Goal: Find specific page/section: Find specific page/section

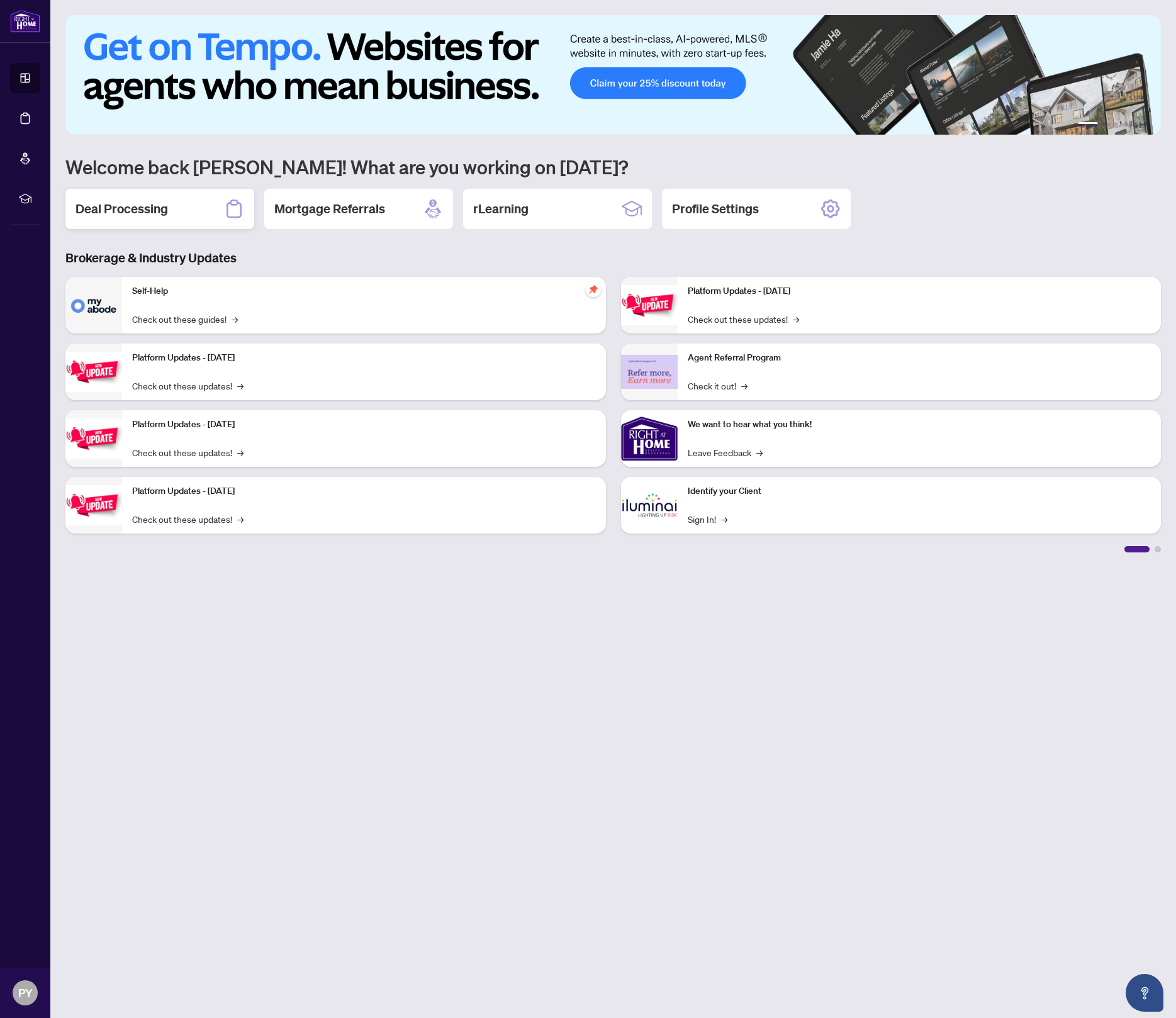
click at [204, 210] on div "Deal Processing" at bounding box center [159, 209] width 189 height 40
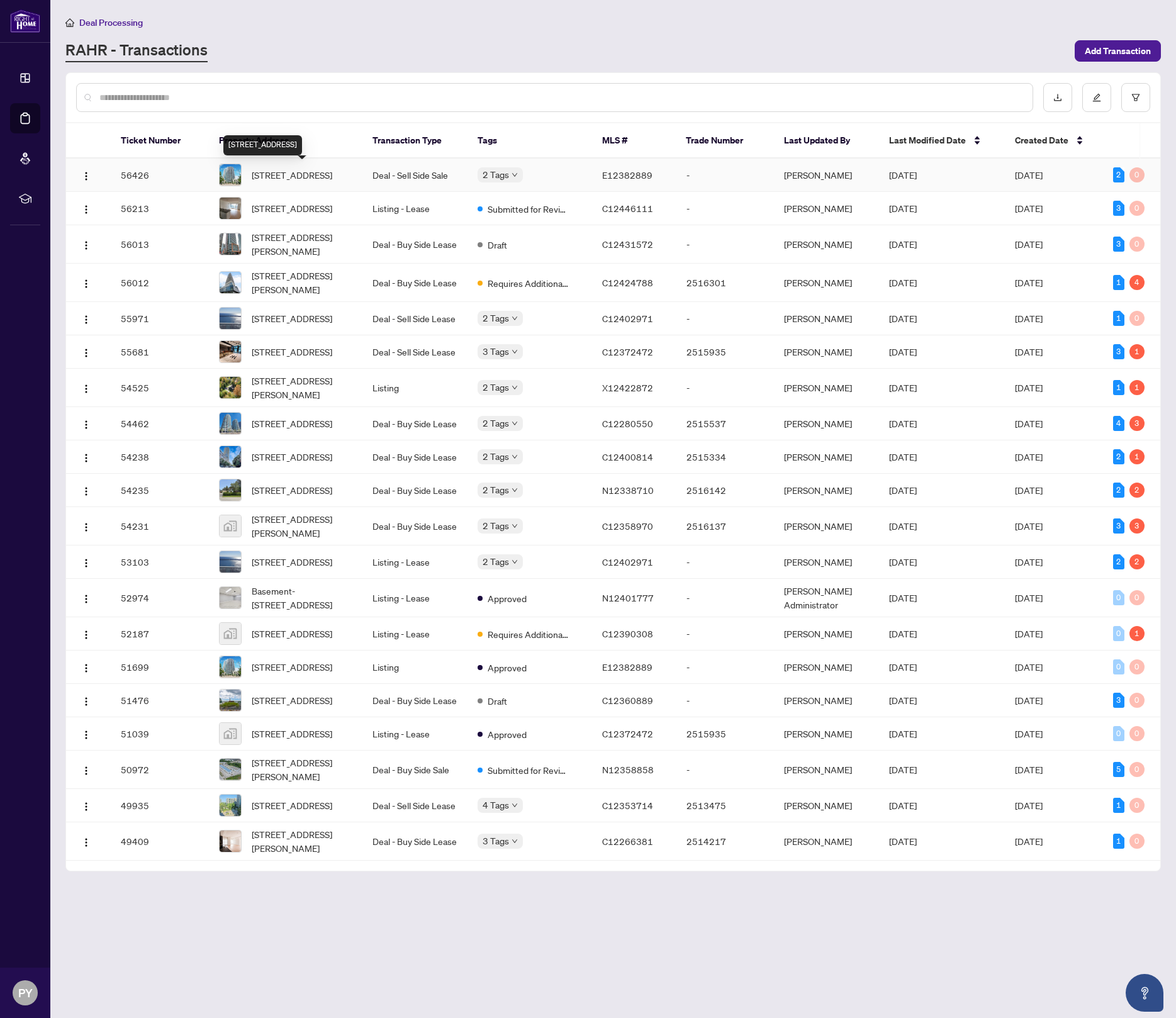
click at [318, 177] on span "[STREET_ADDRESS]" at bounding box center [292, 175] width 81 height 14
